Goal: Information Seeking & Learning: Check status

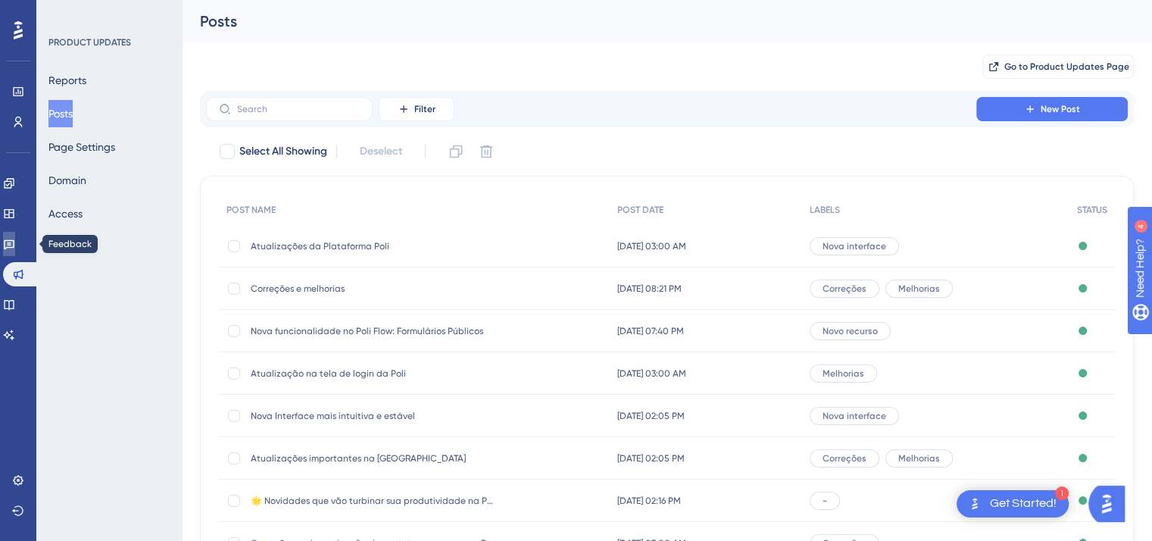
click at [14, 243] on icon at bounding box center [9, 245] width 11 height 10
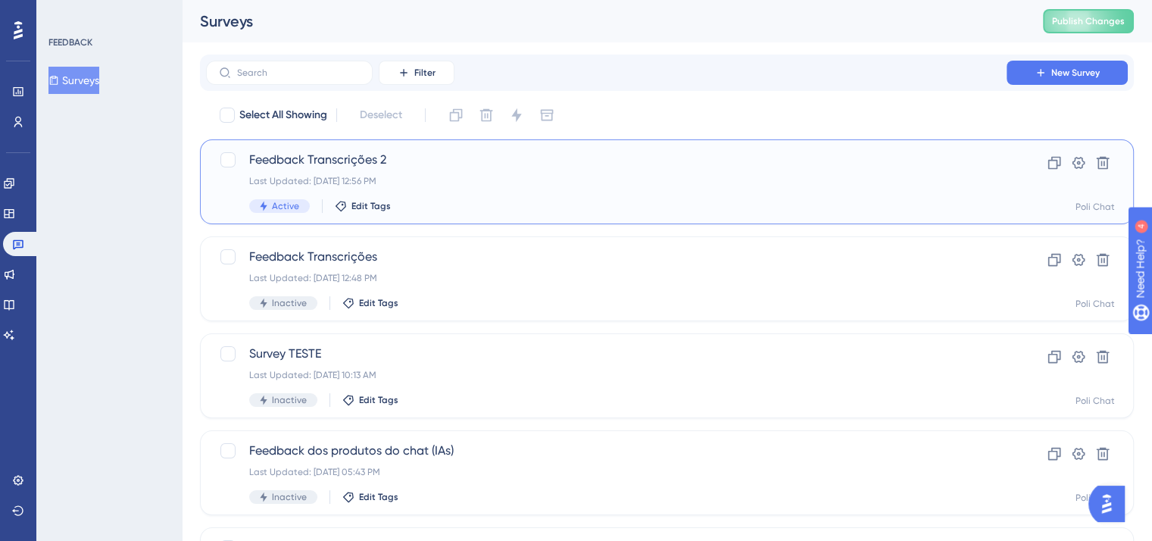
click at [658, 186] on div "Last Updated: [DATE] 12:56 PM" at bounding box center [606, 181] width 715 height 12
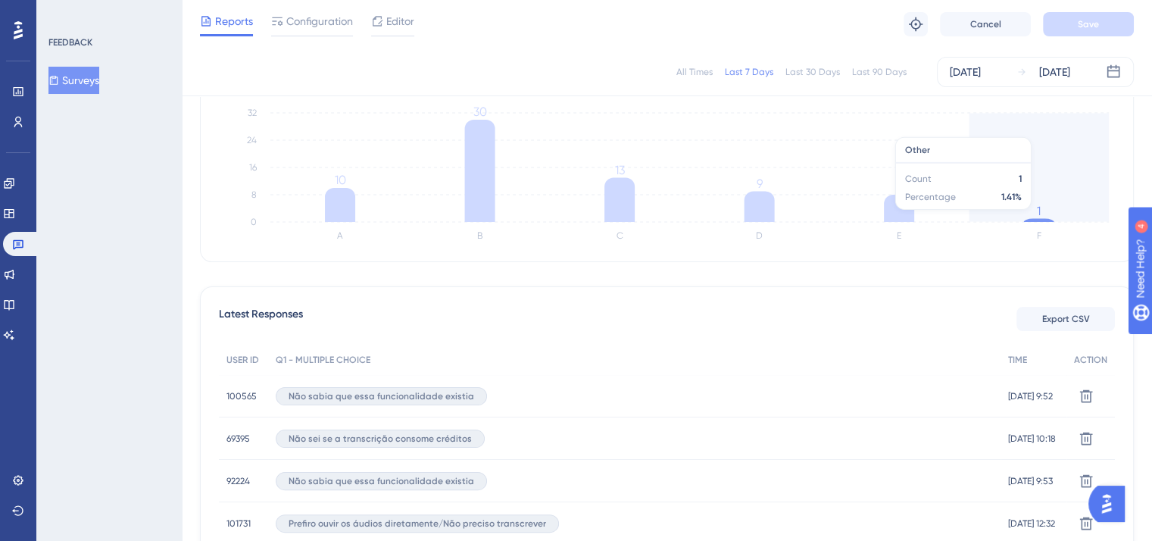
scroll to position [152, 0]
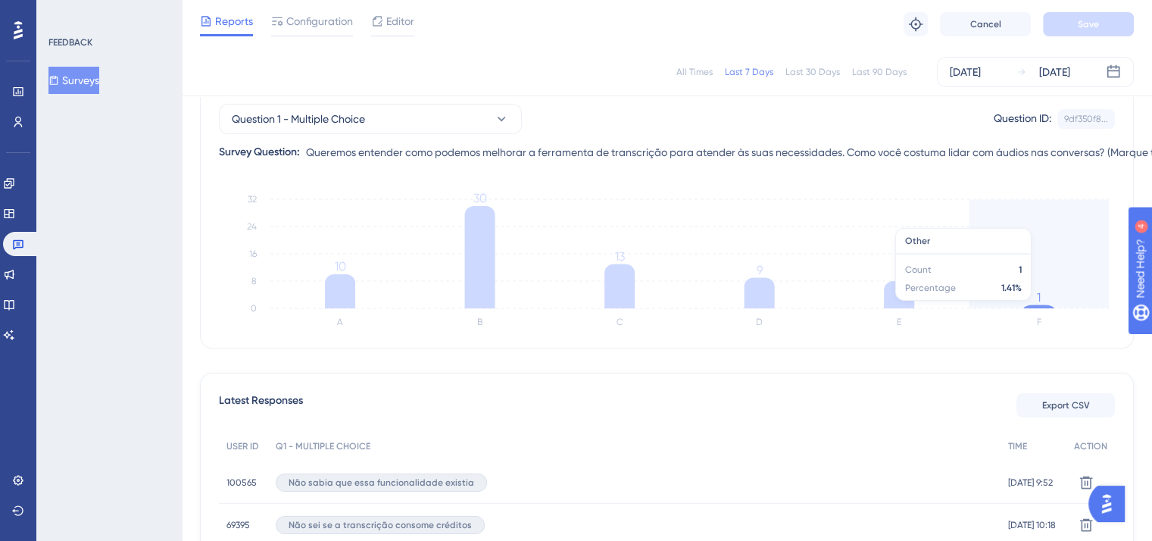
click at [1037, 308] on icon at bounding box center [1039, 307] width 30 height 4
click at [1040, 303] on tspan "1" at bounding box center [1039, 297] width 4 height 14
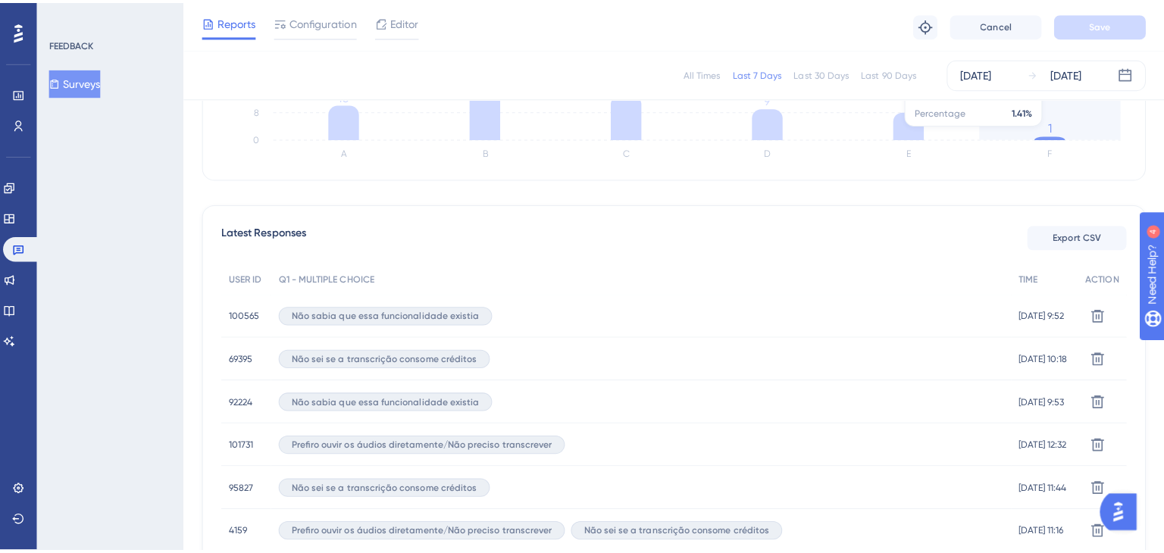
scroll to position [379, 0]
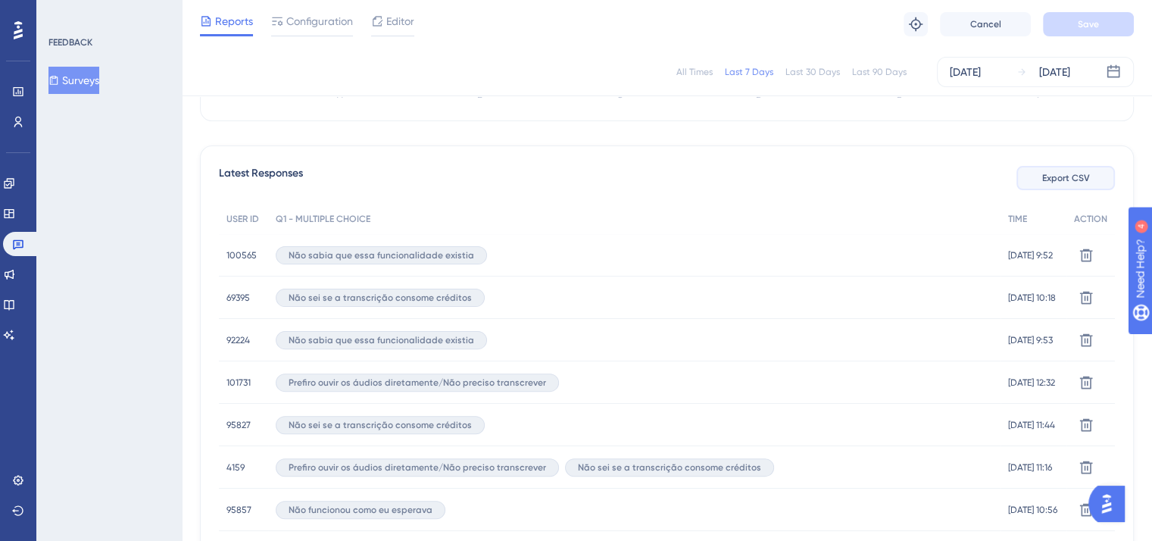
click at [1065, 180] on span "Export CSV" at bounding box center [1067, 178] width 48 height 12
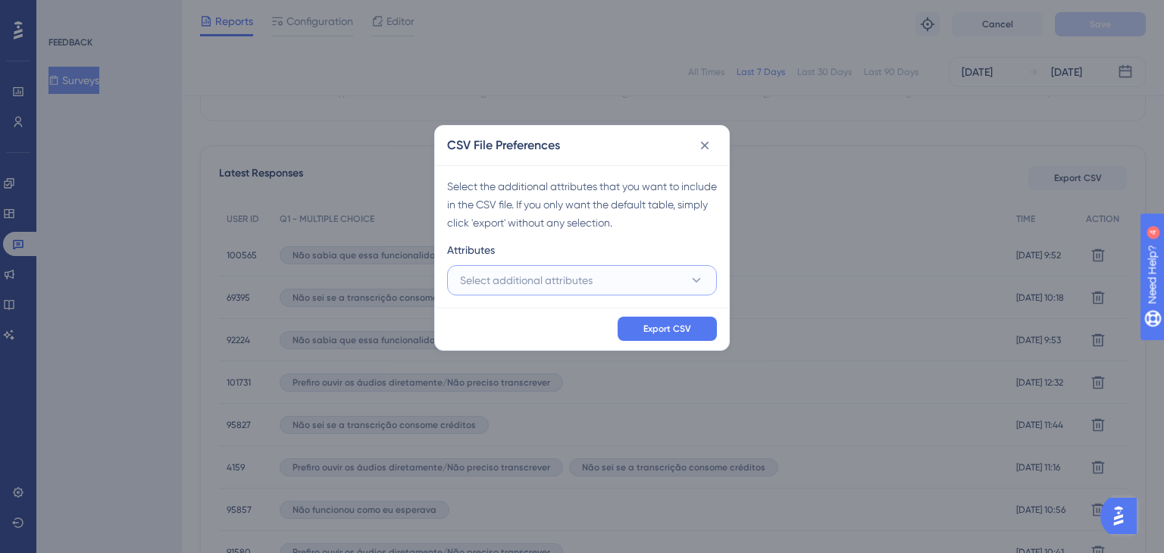
click at [621, 287] on button "Select additional attributes" at bounding box center [582, 280] width 270 height 30
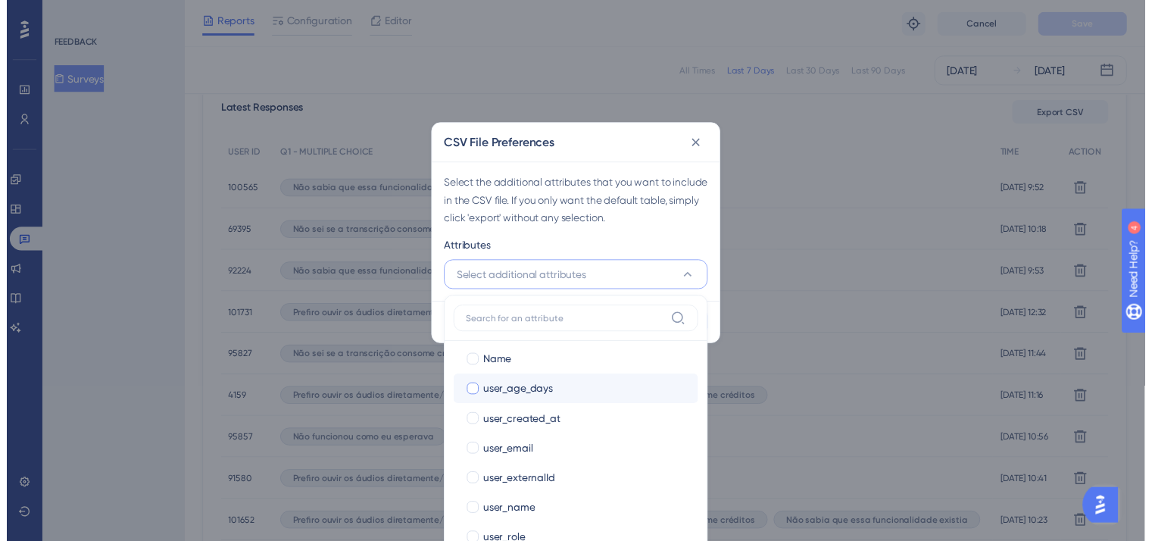
scroll to position [315, 0]
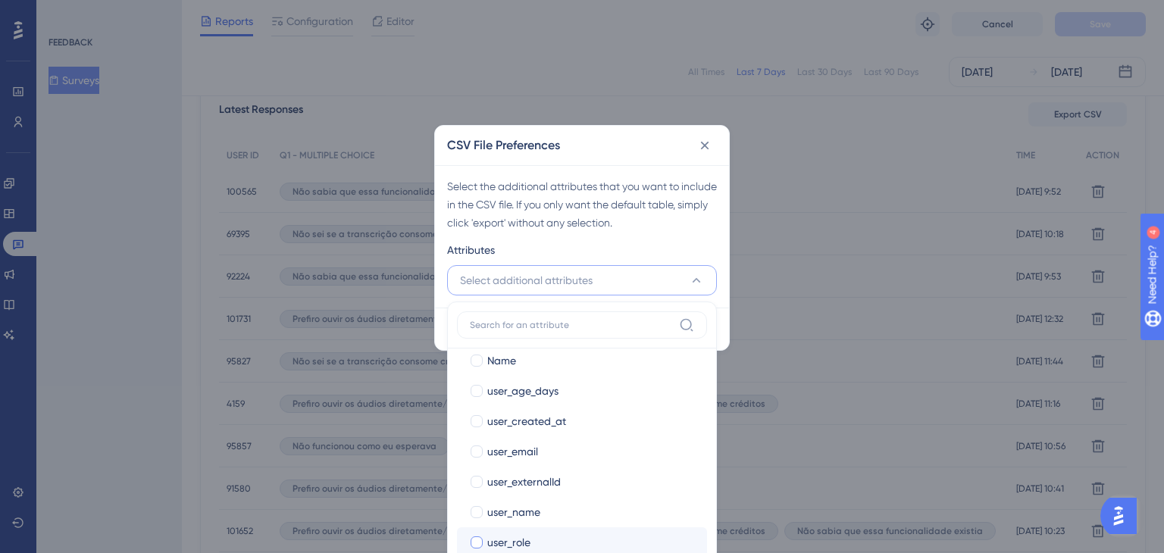
click at [563, 534] on div "user_role" at bounding box center [591, 542] width 208 height 18
checkbox input "true"
click at [698, 215] on div "Select the additional attributes that you want to include in the CSV file. If y…" at bounding box center [582, 204] width 270 height 55
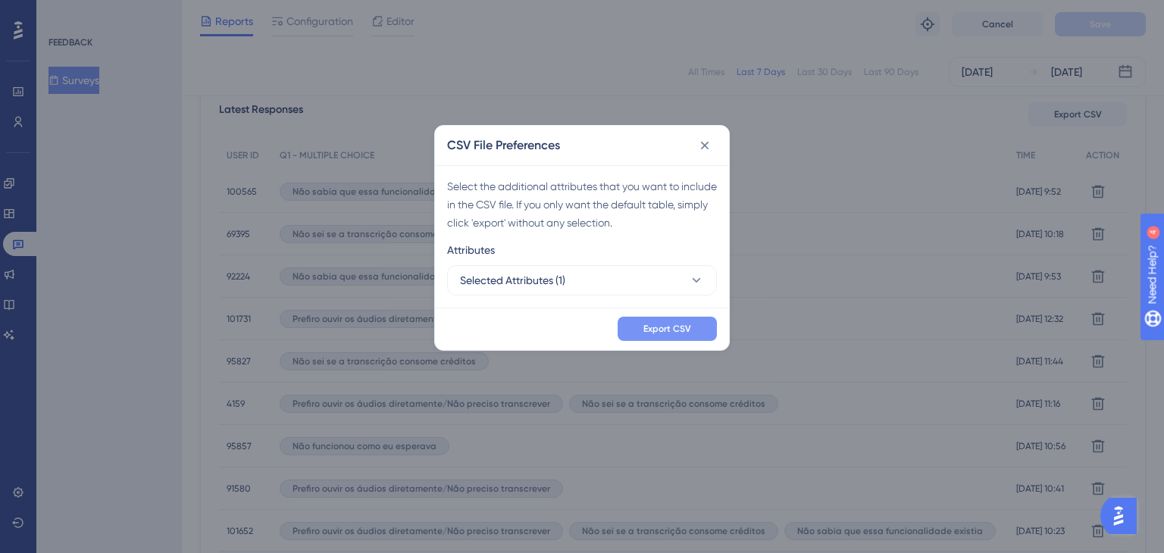
click at [699, 327] on button "Export CSV" at bounding box center [667, 329] width 99 height 24
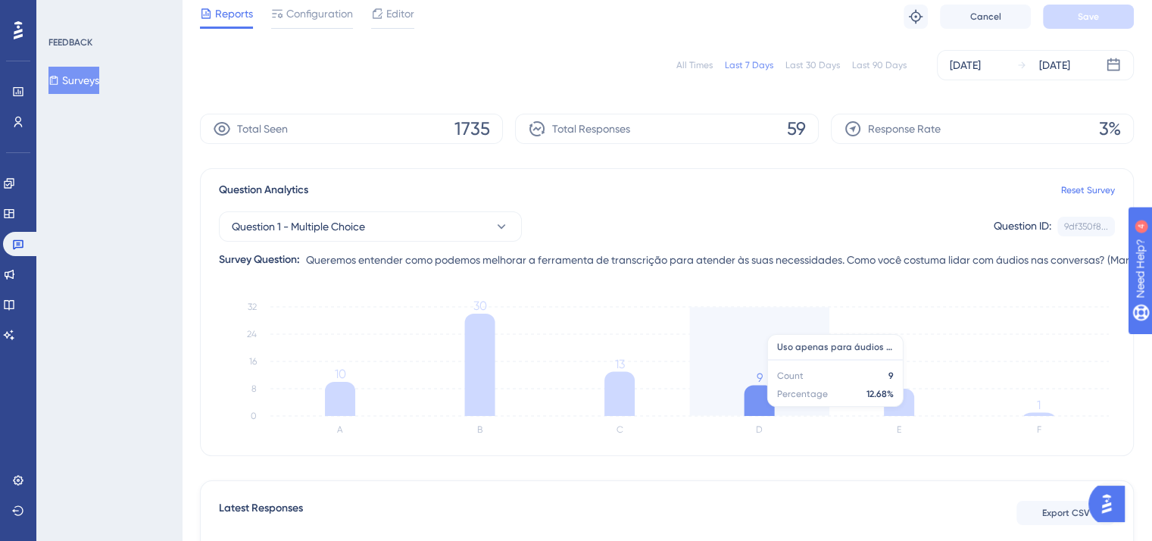
scroll to position [0, 0]
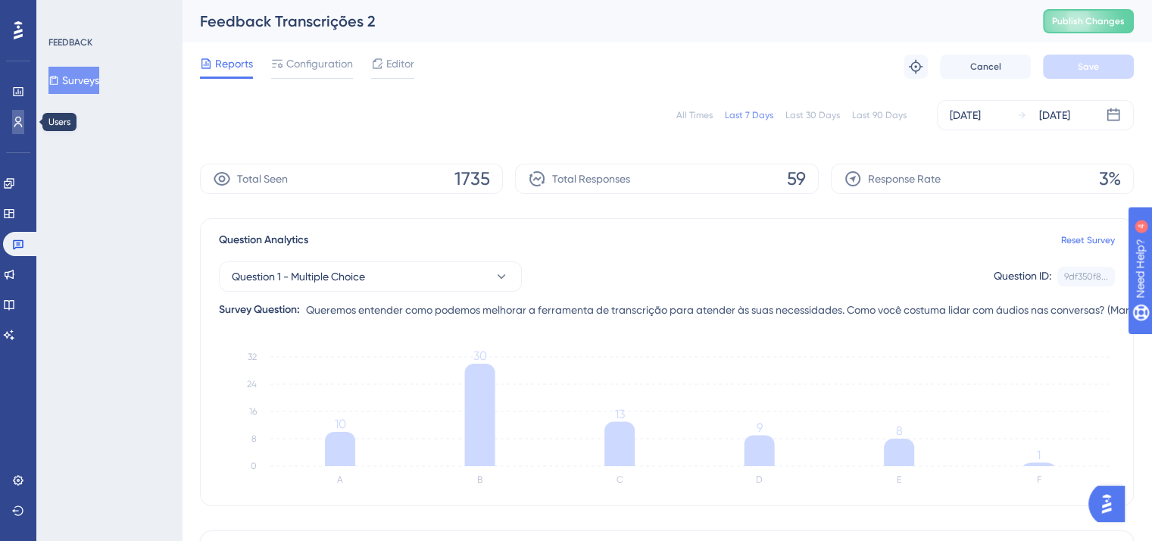
click at [12, 112] on link at bounding box center [18, 122] width 12 height 24
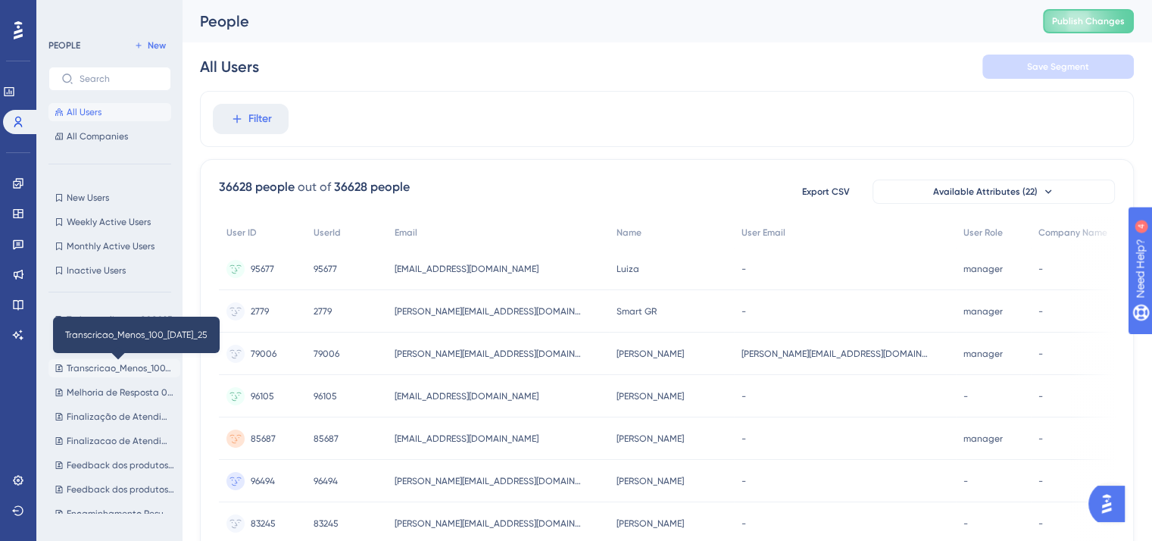
click at [94, 372] on span "Transcricao_Menos_100_[DATE]_25" at bounding box center [121, 368] width 108 height 12
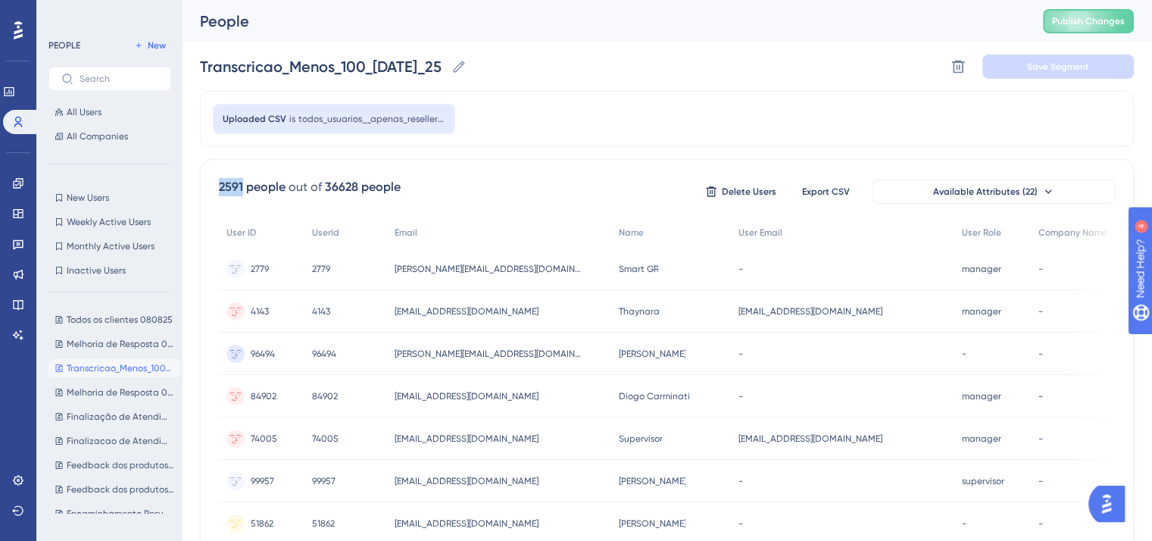
drag, startPoint x: 216, startPoint y: 186, endPoint x: 242, endPoint y: 189, distance: 26.7
copy div "2591"
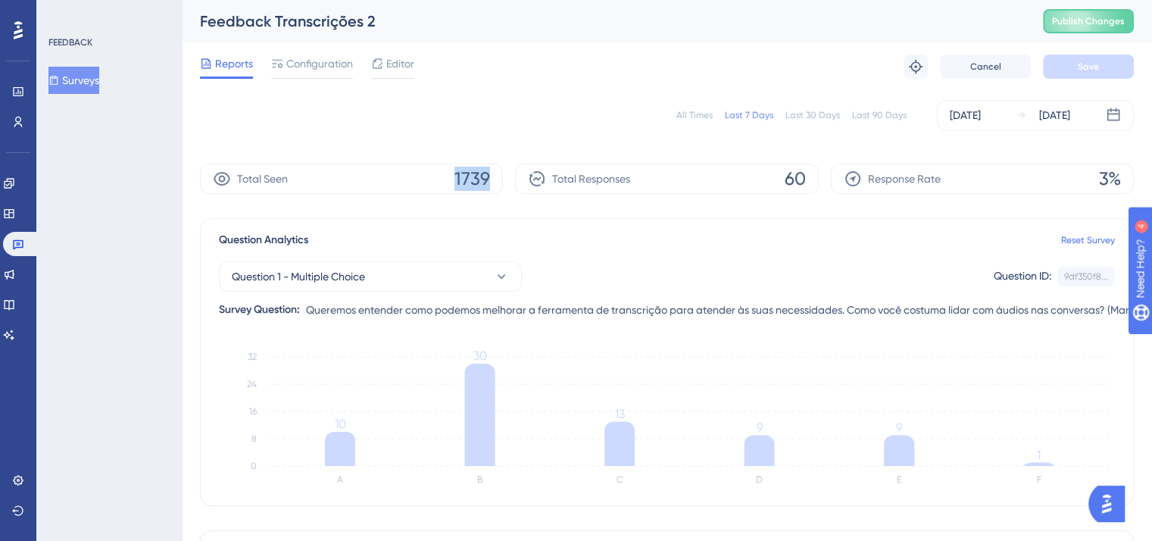
drag, startPoint x: 455, startPoint y: 178, endPoint x: 492, endPoint y: 174, distance: 37.4
click at [492, 174] on div "Total Seen 1739" at bounding box center [351, 179] width 303 height 30
copy span "1739"
click at [15, 280] on icon at bounding box center [9, 274] width 12 height 12
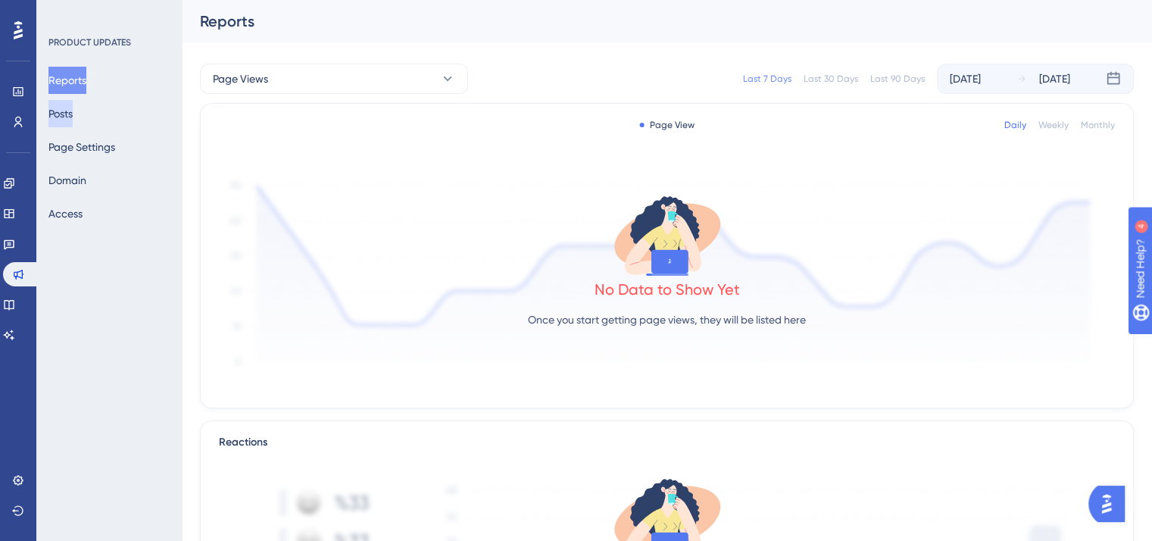
click at [73, 104] on button "Posts" at bounding box center [60, 113] width 24 height 27
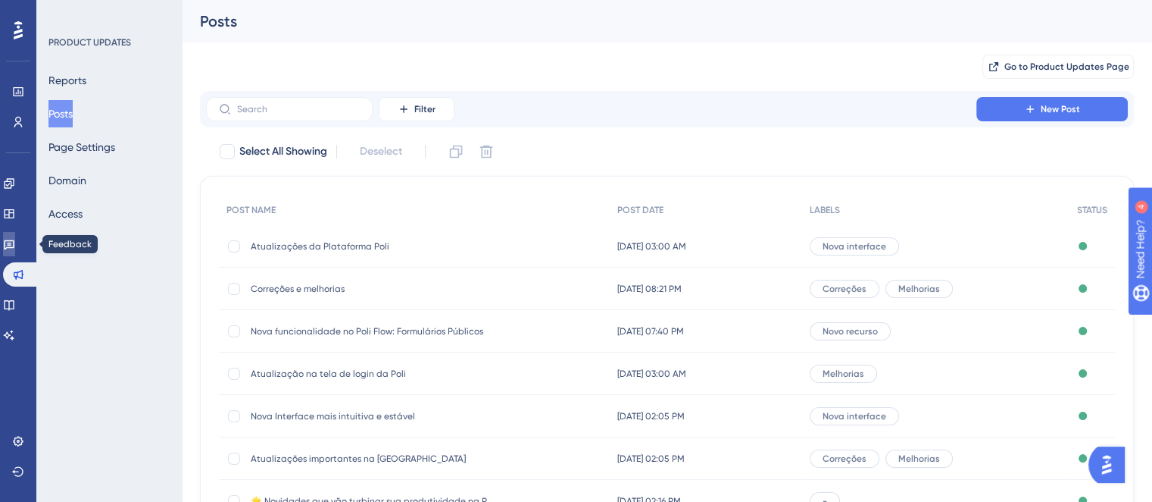
click at [15, 243] on icon at bounding box center [9, 244] width 12 height 12
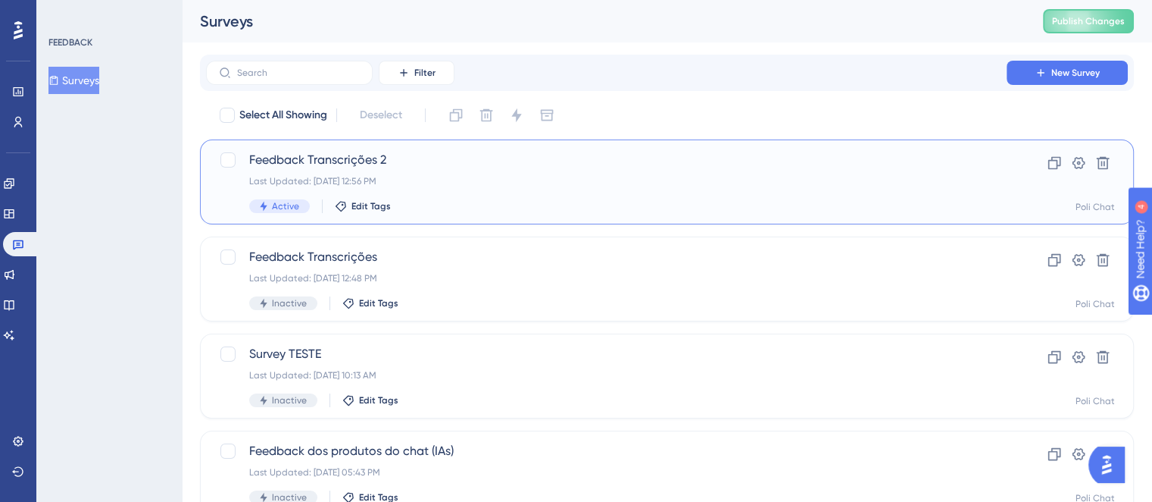
click at [456, 178] on div "Last Updated: [DATE] 12:56 PM" at bounding box center [606, 181] width 715 height 12
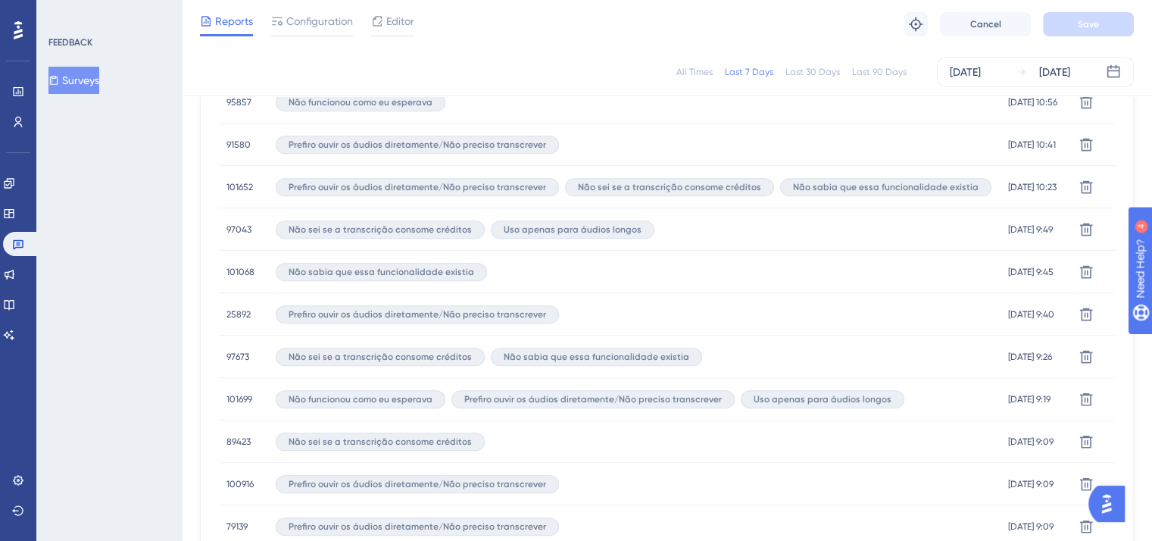
scroll to position [833, 0]
